Goal: Information Seeking & Learning: Learn about a topic

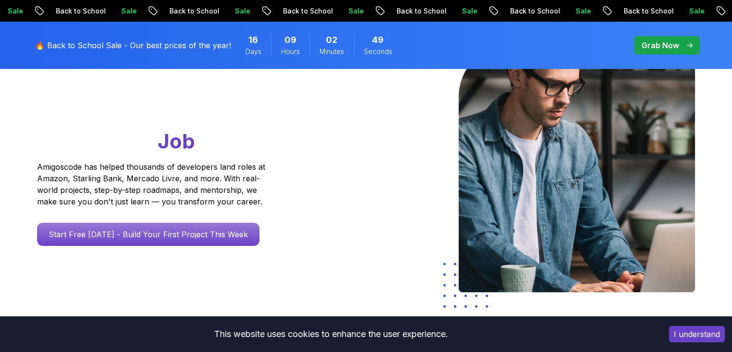
click at [226, 235] on p "Start Free Today - Build Your First Project This Week" at bounding box center [148, 233] width 222 height 23
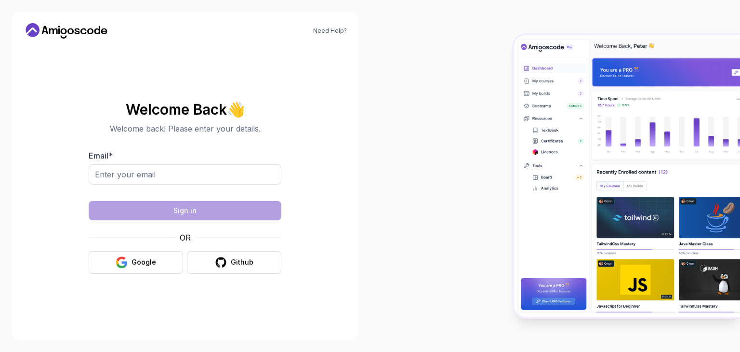
click at [226, 235] on div "OR" at bounding box center [185, 237] width 193 height 12
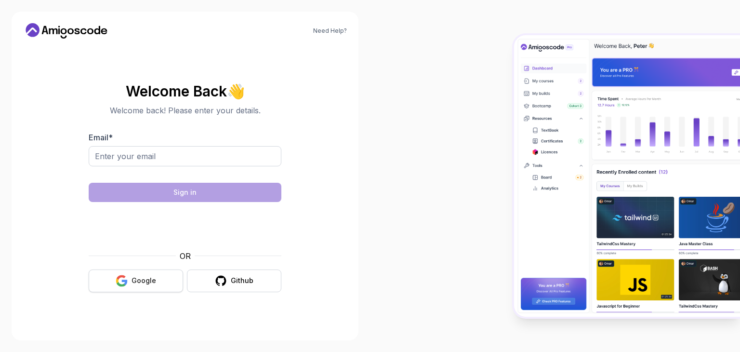
click at [154, 264] on div "OR Google Github" at bounding box center [185, 271] width 193 height 42
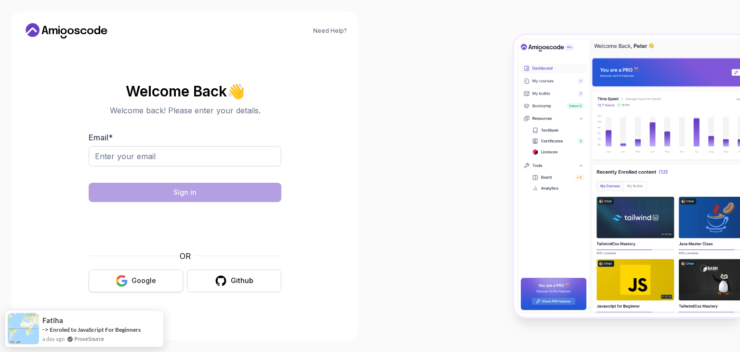
click at [150, 275] on div "Google" at bounding box center [143, 280] width 25 height 10
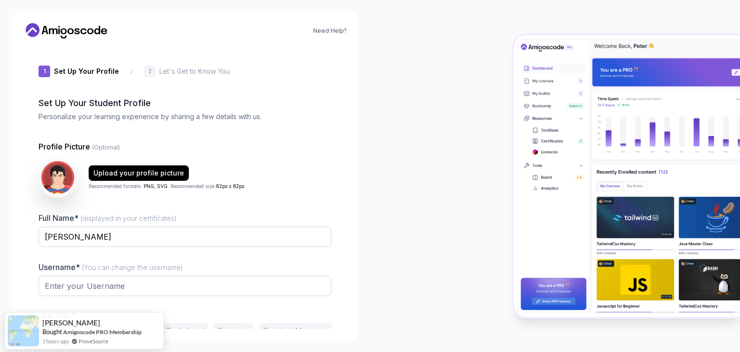
type input "shinywolf05155"
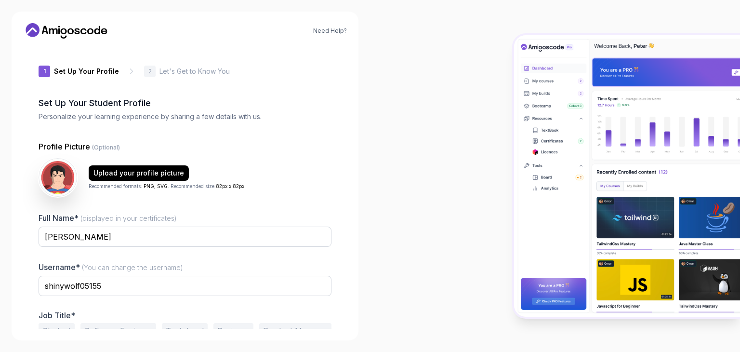
scroll to position [50, 0]
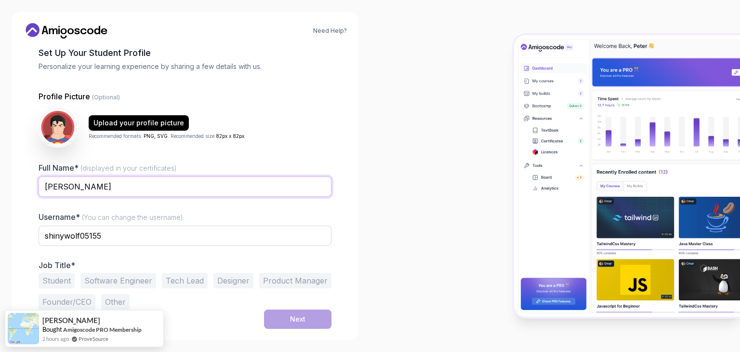
click at [102, 187] on input "[PERSON_NAME]" at bounding box center [185, 186] width 293 height 20
type input "Anandagopi"
click at [133, 237] on input "shinywolf05155" at bounding box center [185, 235] width 293 height 20
click at [65, 280] on button "Student" at bounding box center [57, 280] width 36 height 15
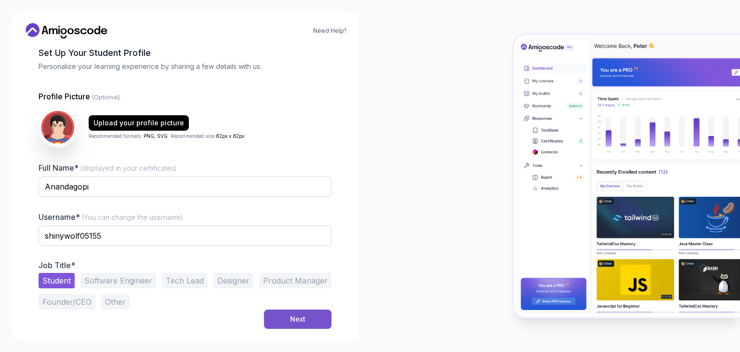
click at [293, 322] on div "Next" at bounding box center [297, 319] width 15 height 10
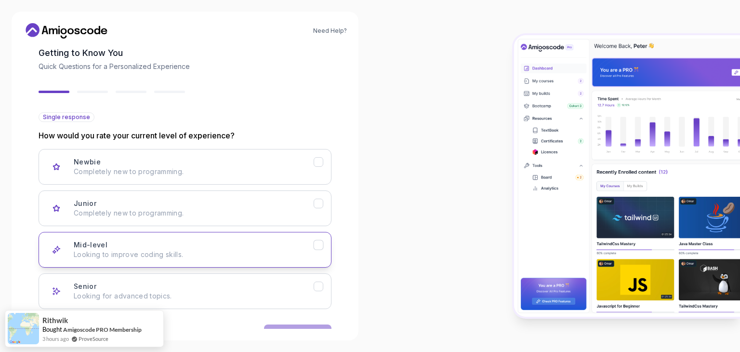
click at [246, 238] on button "Mid-level Looking to improve coding skills." at bounding box center [185, 250] width 293 height 36
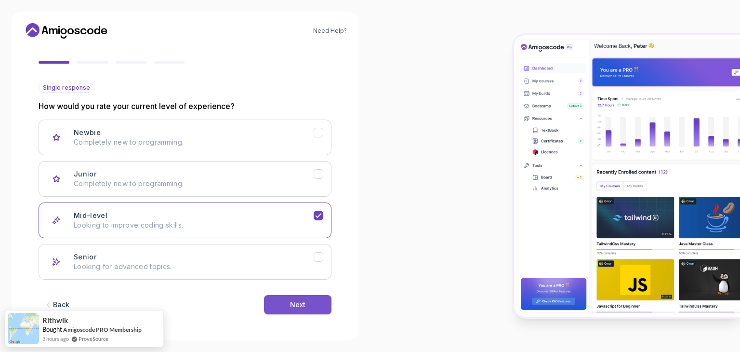
click at [304, 300] on div "Next" at bounding box center [297, 305] width 15 height 10
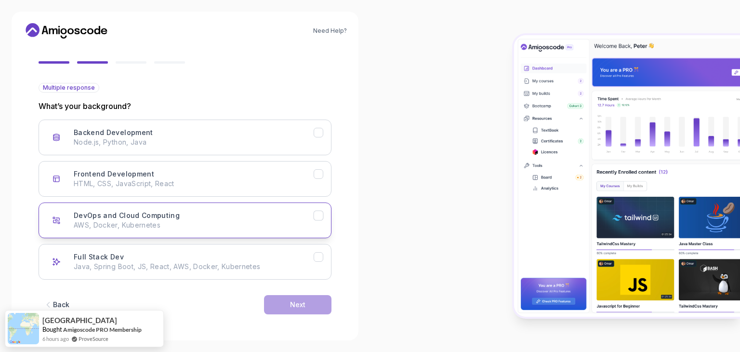
click at [260, 220] on p "AWS, Docker, Kubernetes" at bounding box center [194, 225] width 240 height 10
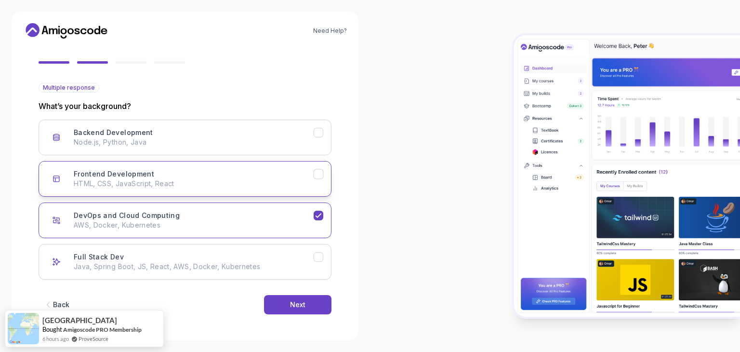
click at [279, 195] on button "Frontend Development HTML, CSS, JavaScript, React" at bounding box center [185, 179] width 293 height 36
click at [288, 190] on button "Frontend Development HTML, CSS, JavaScript, React" at bounding box center [185, 179] width 293 height 36
click at [304, 182] on p "HTML, CSS, JavaScript, React" at bounding box center [194, 184] width 240 height 10
click at [294, 131] on div "Backend Development Node.js, Python, Java" at bounding box center [194, 137] width 240 height 19
click at [314, 178] on icon "Frontend Development" at bounding box center [318, 174] width 9 height 9
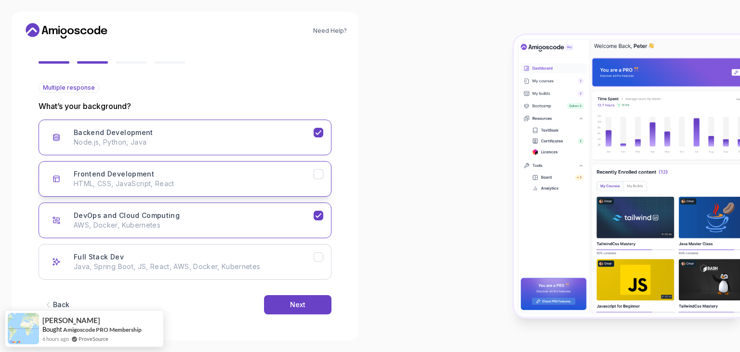
click at [314, 180] on button "Frontend Development HTML, CSS, JavaScript, React" at bounding box center [185, 179] width 293 height 36
click at [324, 255] on button "Full Stack Dev Java, Spring Boot, JS, React, AWS, Docker, Kubernetes" at bounding box center [185, 262] width 293 height 36
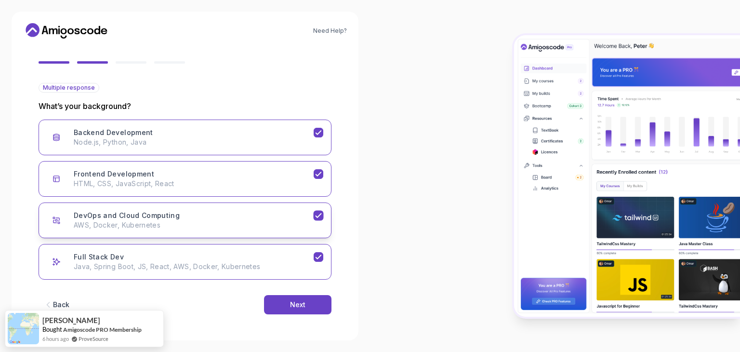
click at [320, 213] on icon "DevOps and Cloud Computing" at bounding box center [317, 215] width 5 height 4
click at [322, 176] on icon "Frontend Development" at bounding box center [318, 174] width 9 height 9
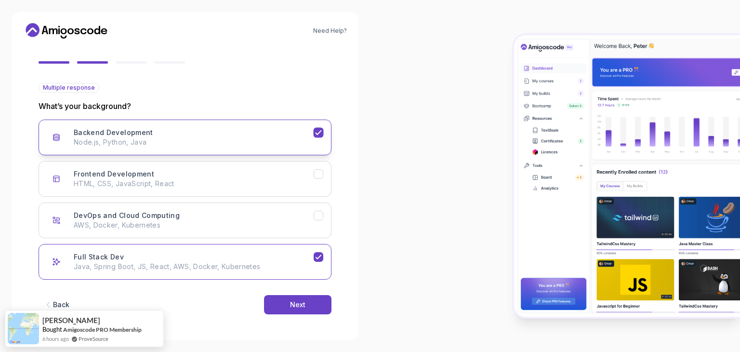
click at [318, 133] on icon "Backend Development" at bounding box center [318, 132] width 9 height 9
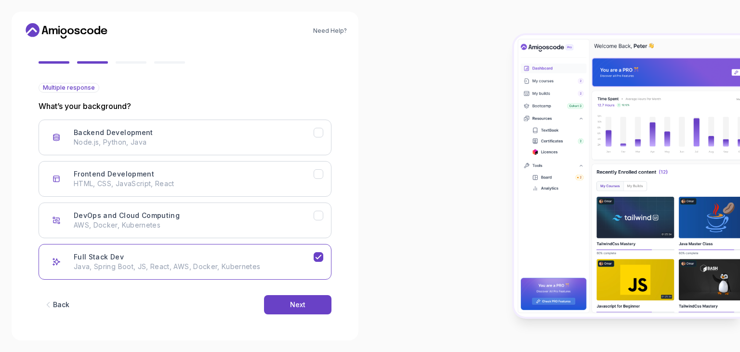
click at [316, 292] on div "Back Next" at bounding box center [185, 304] width 293 height 50
click at [314, 295] on button "Next" at bounding box center [297, 304] width 67 height 19
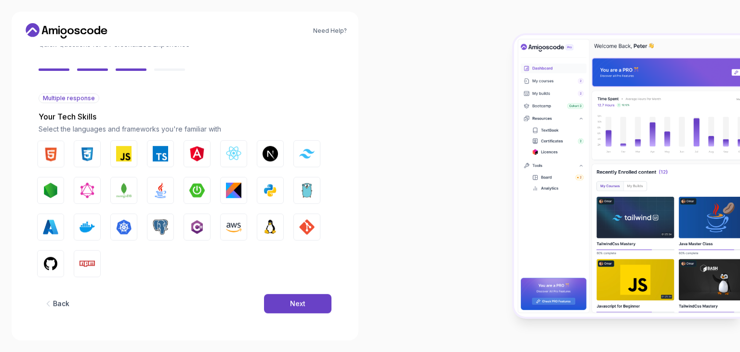
scroll to position [69, 0]
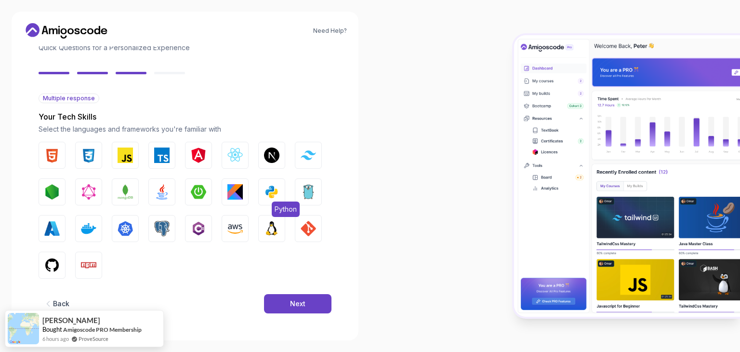
click at [269, 197] on img "button" at bounding box center [271, 191] width 15 height 15
click at [307, 300] on button "Next" at bounding box center [297, 303] width 67 height 19
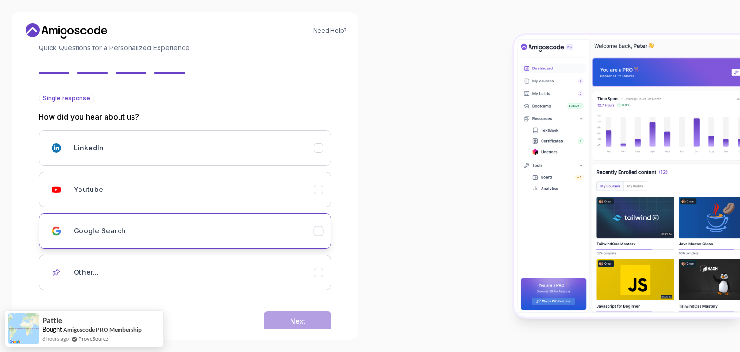
scroll to position [85, 0]
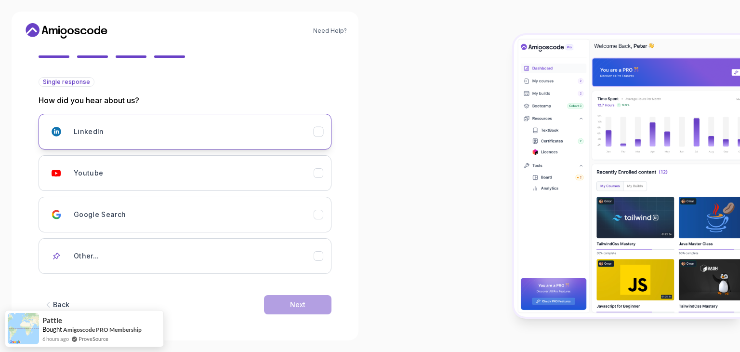
click at [274, 131] on div "LinkedIn" at bounding box center [194, 131] width 240 height 19
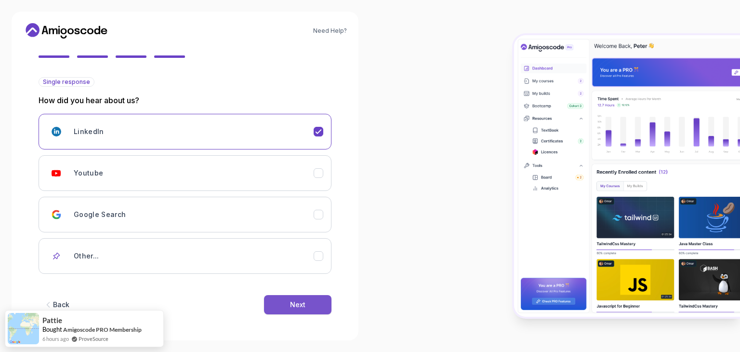
click at [307, 308] on button "Next" at bounding box center [297, 304] width 67 height 19
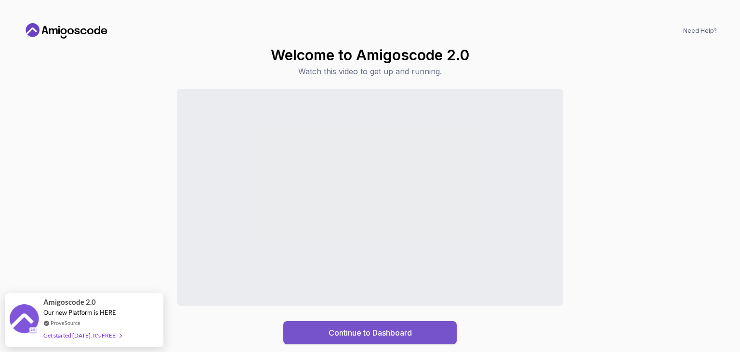
click at [451, 329] on button "Continue to Dashboard" at bounding box center [369, 332] width 173 height 23
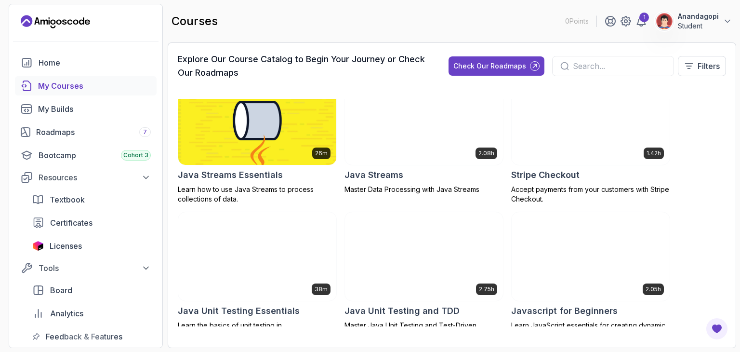
scroll to position [953, 0]
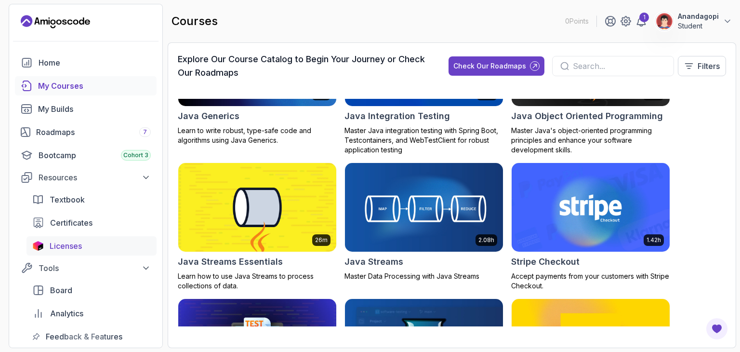
click at [99, 240] on div "Licenses" at bounding box center [100, 246] width 101 height 12
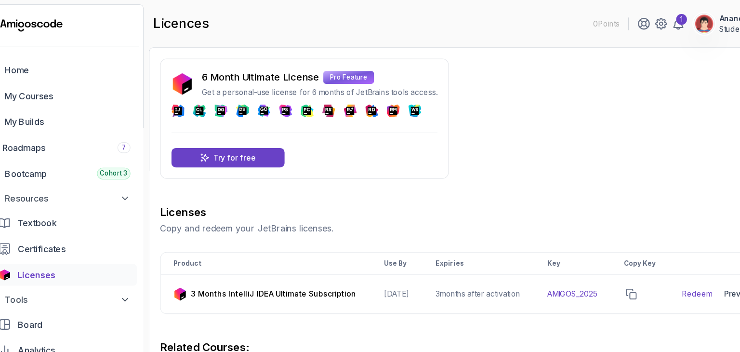
click at [324, 156] on div "6 Month Ultimate License Pro Feature Get a personal-use license for 6 months of…" at bounding box center [307, 105] width 258 height 107
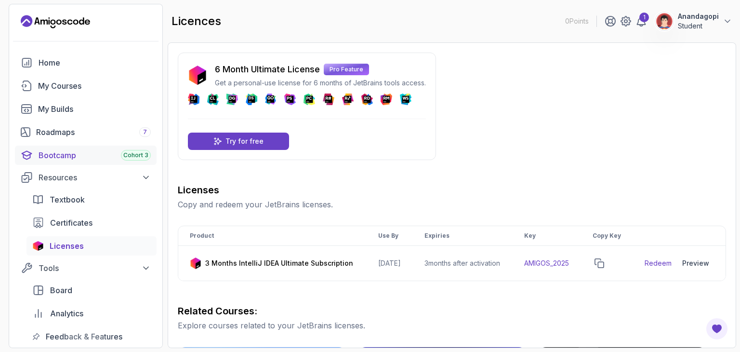
click at [102, 150] on div "Bootcamp Cohort 3" at bounding box center [95, 155] width 112 height 12
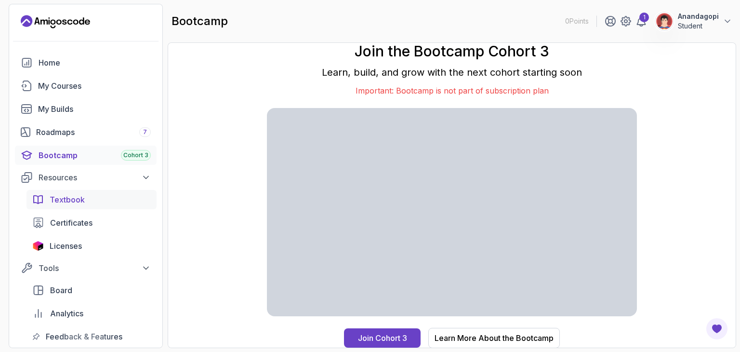
click at [73, 191] on link "Textbook" at bounding box center [91, 199] width 130 height 19
click at [61, 125] on link "Roadmaps 7" at bounding box center [86, 131] width 142 height 19
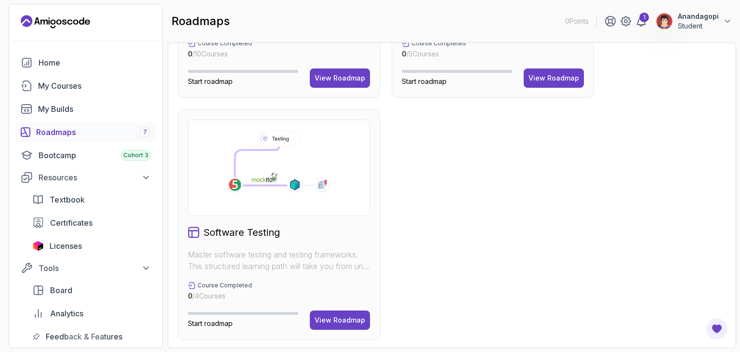
scroll to position [669, 0]
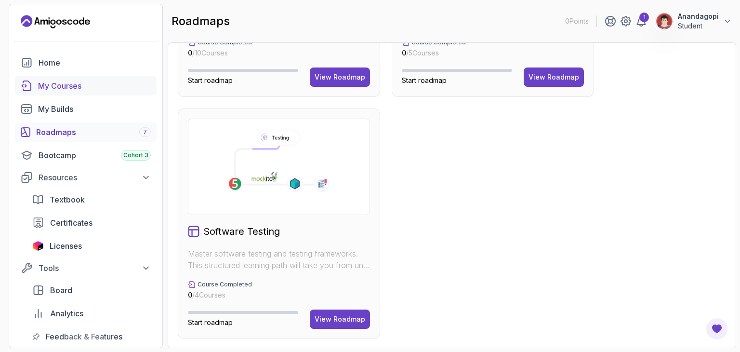
click at [106, 79] on link "My Courses" at bounding box center [86, 85] width 142 height 19
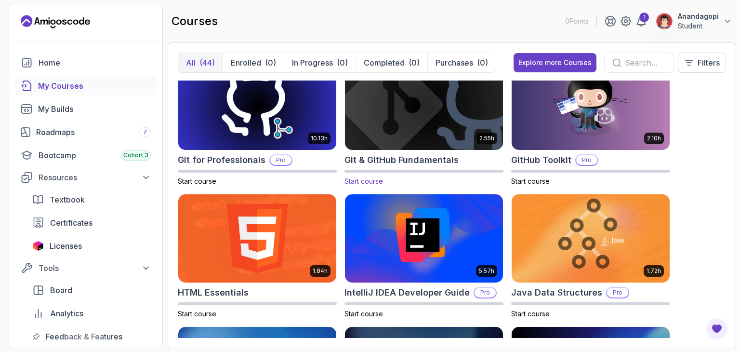
scroll to position [419, 0]
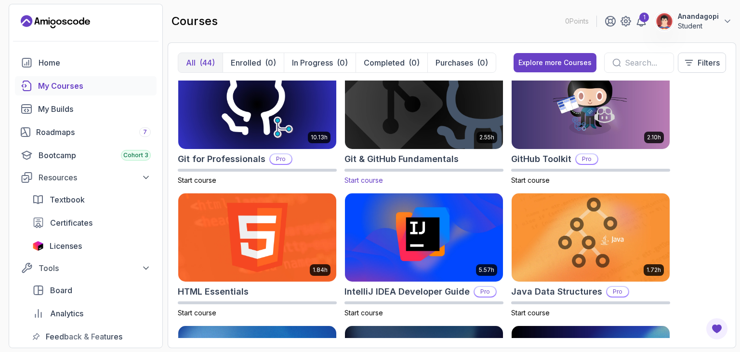
click at [441, 136] on img at bounding box center [424, 104] width 166 height 93
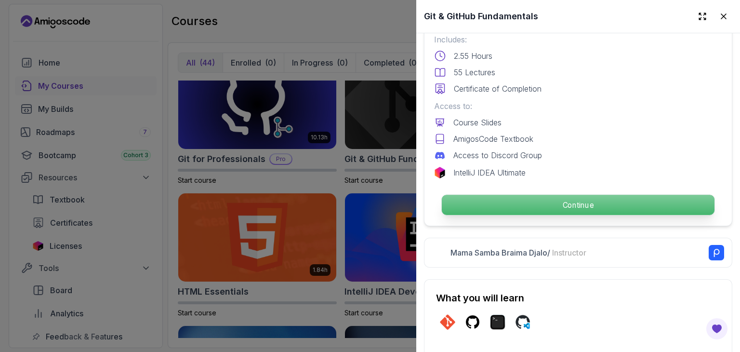
scroll to position [257, 0]
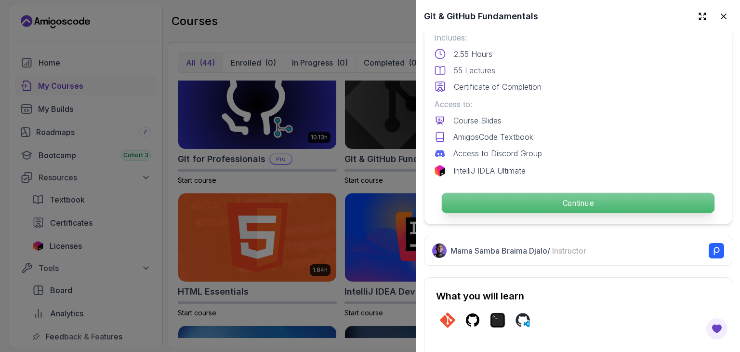
click at [520, 196] on p "Continue" at bounding box center [578, 203] width 273 height 20
click at [534, 203] on p "Continue" at bounding box center [578, 203] width 273 height 20
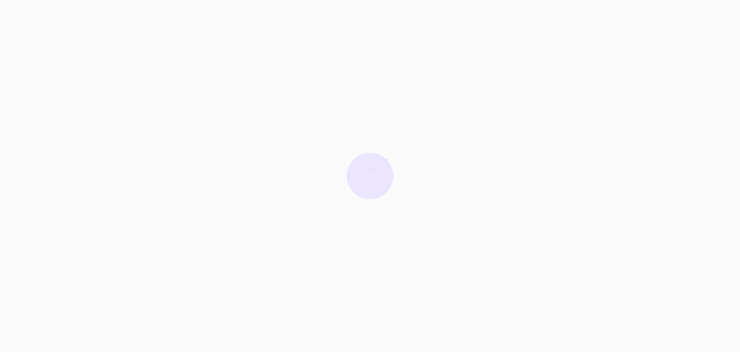
click at [324, 171] on div at bounding box center [370, 176] width 740 height 352
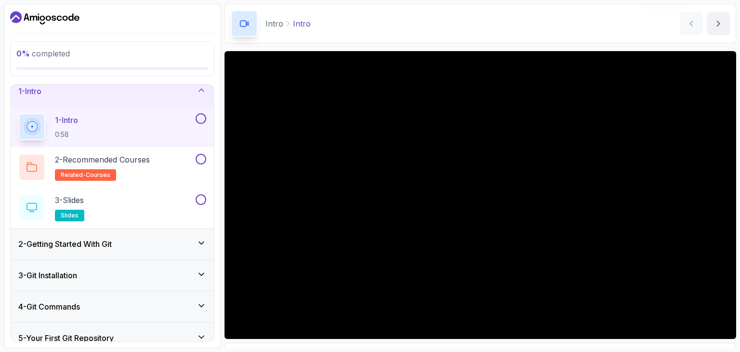
scroll to position [8, 0]
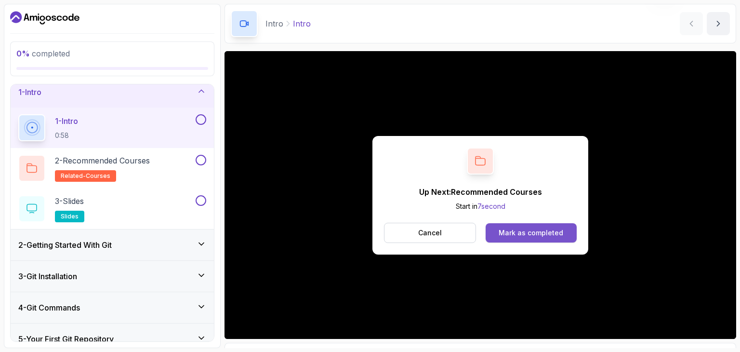
click at [504, 235] on div "Mark as completed" at bounding box center [530, 233] width 65 height 10
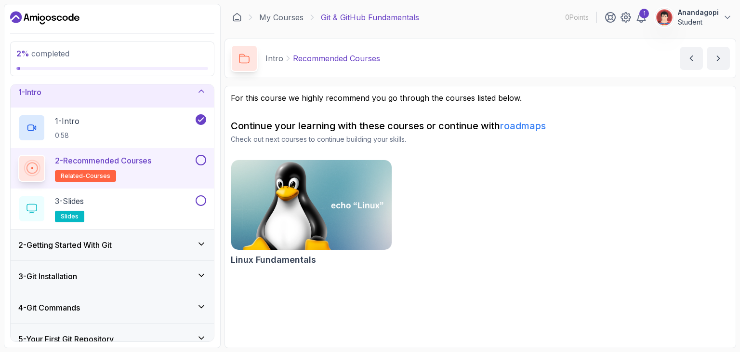
click at [302, 203] on img at bounding box center [311, 204] width 168 height 94
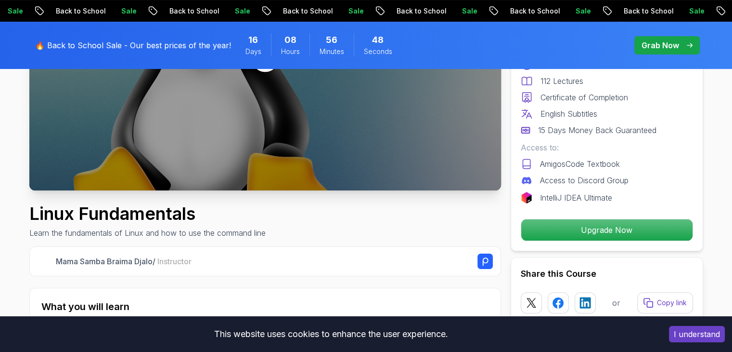
scroll to position [204, 0]
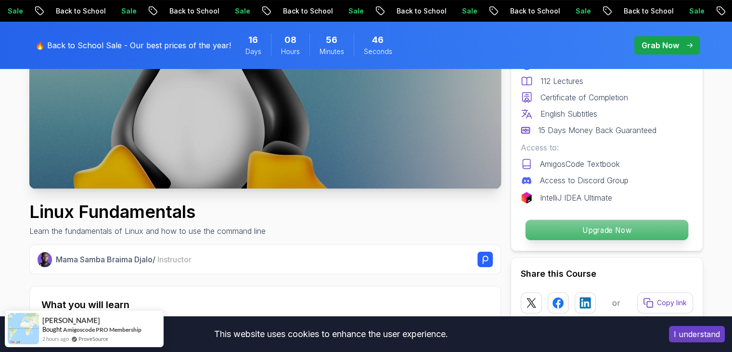
click at [567, 226] on p "Upgrade Now" at bounding box center [606, 230] width 163 height 20
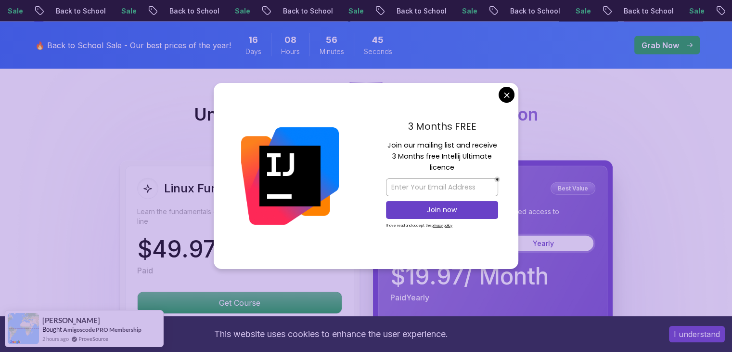
scroll to position [2132, 0]
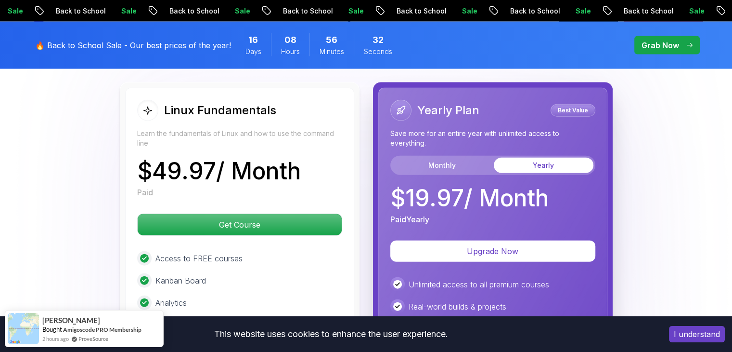
scroll to position [2201, 0]
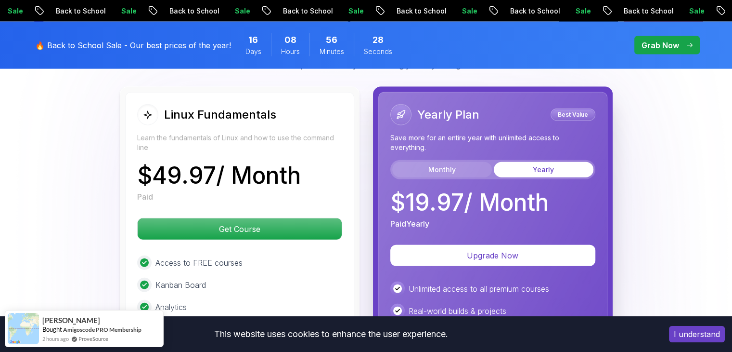
click at [447, 162] on button "Monthly" at bounding box center [442, 169] width 100 height 15
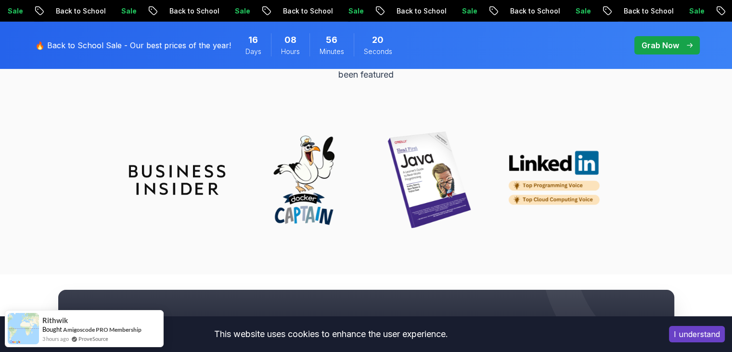
scroll to position [3418, 0]
